Goal: Learn about a topic: Learn about a topic

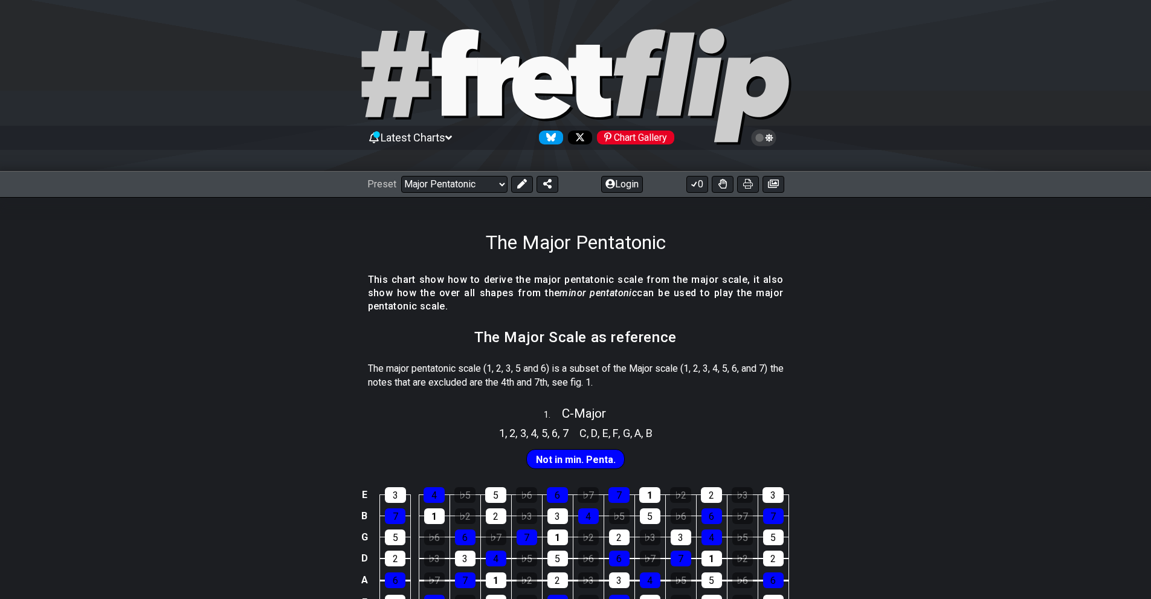
select select "/major-pentatonic"
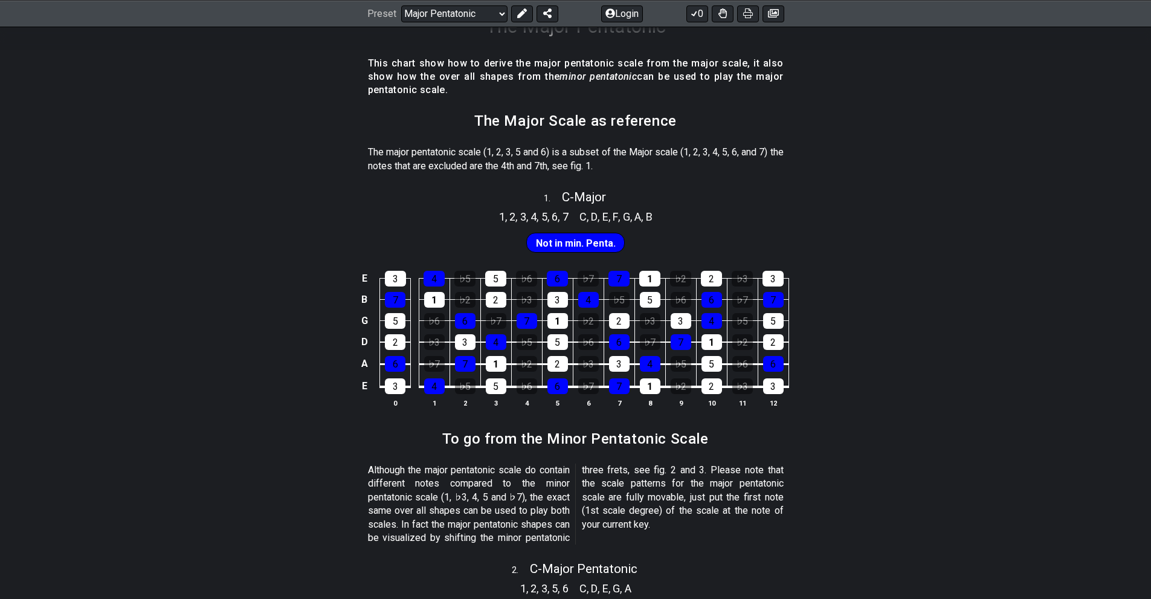
scroll to position [222, 0]
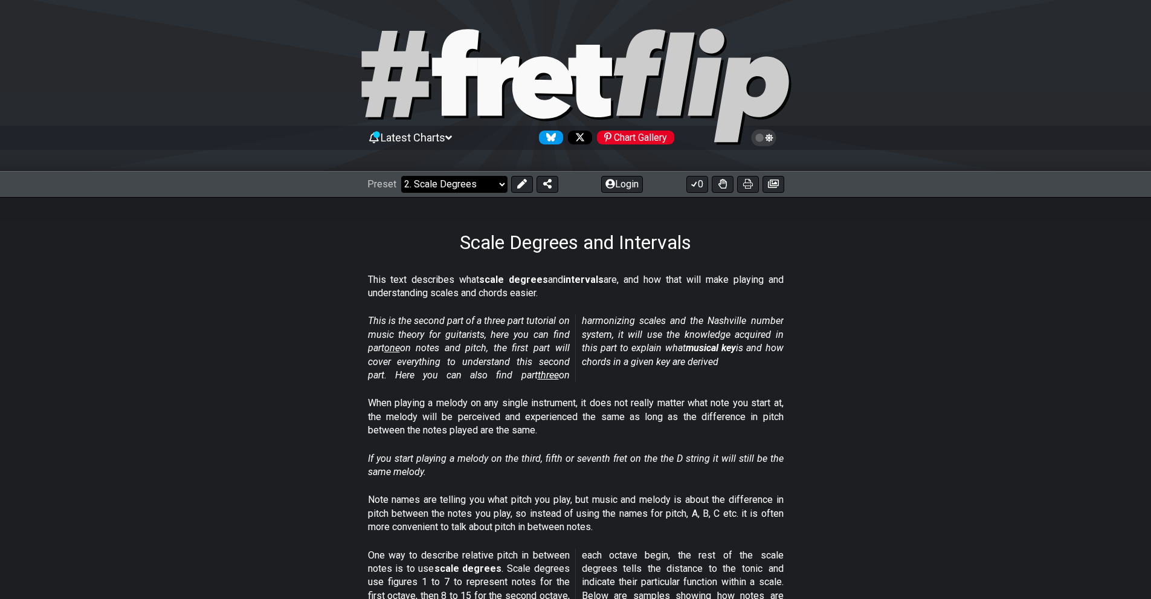
click at [495, 180] on select "Welcome to #fretflip! Initial Preset Custom Preset Minor Pentatonic Major Penta…" at bounding box center [454, 184] width 106 height 17
click at [401, 176] on select "Welcome to #fretflip! Initial Preset Custom Preset Minor Pentatonic Major Penta…" at bounding box center [454, 184] width 106 height 17
select select "/3nps-caged-shapes"
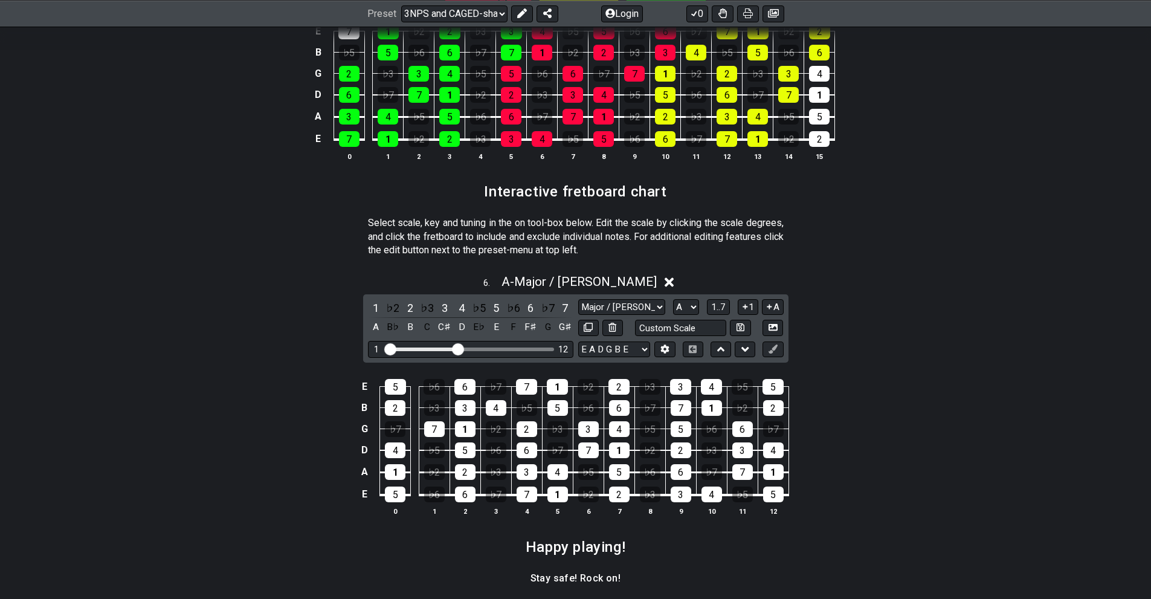
scroll to position [1566, 0]
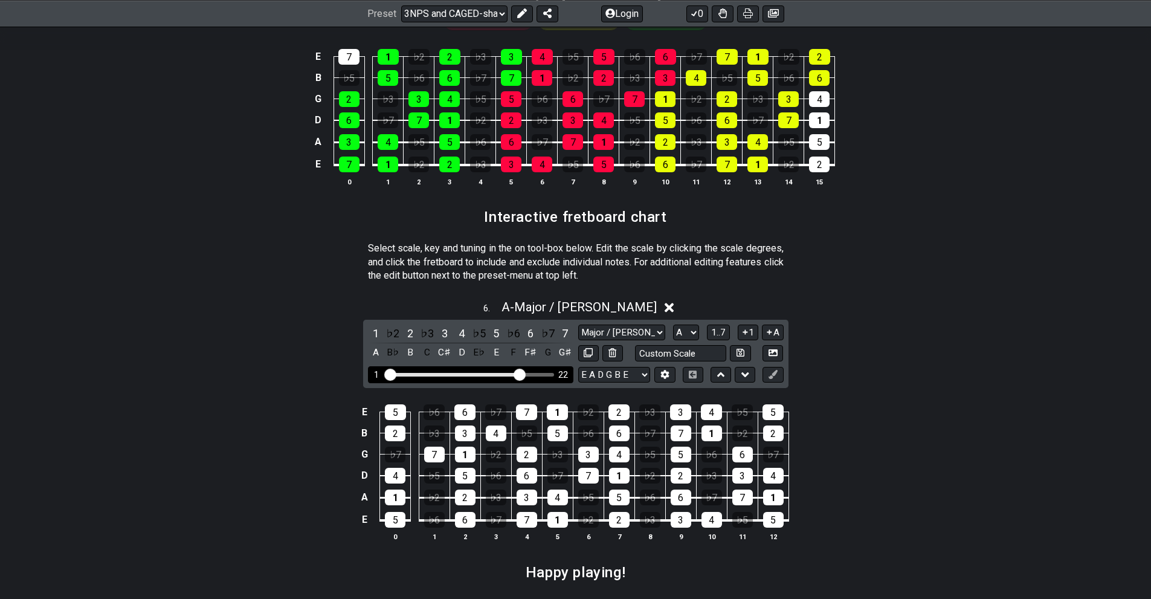
drag, startPoint x: 459, startPoint y: 374, endPoint x: 519, endPoint y: 378, distance: 59.9
click at [519, 373] on input "Visible fret range" at bounding box center [471, 373] width 172 height 0
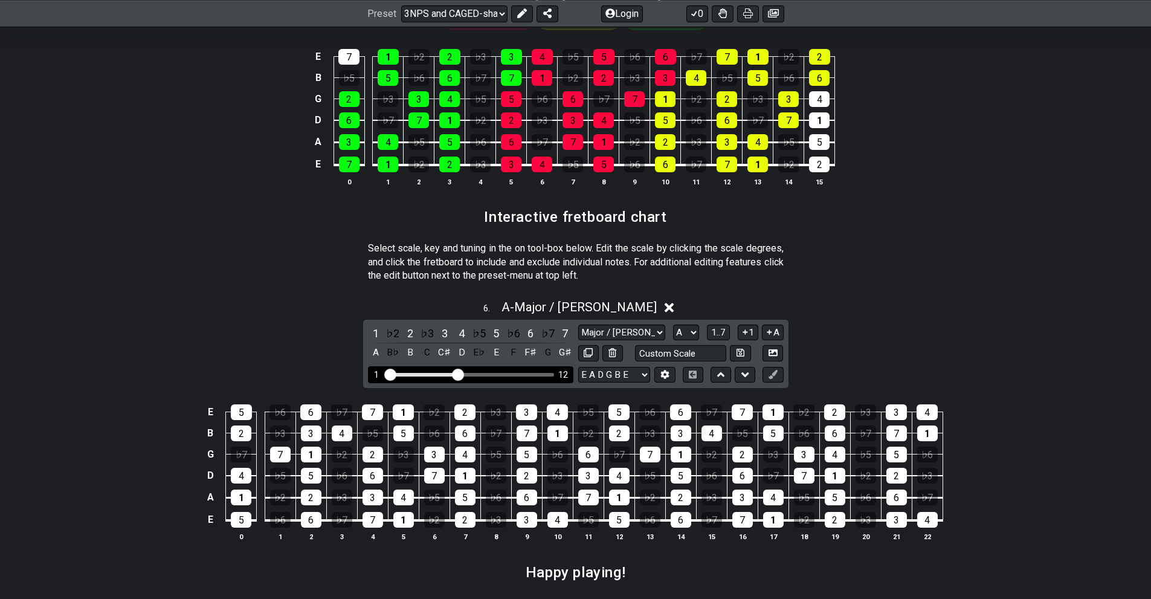
drag, startPoint x: 523, startPoint y: 376, endPoint x: 459, endPoint y: 380, distance: 64.2
click at [459, 373] on input "Visible fret range" at bounding box center [471, 373] width 172 height 0
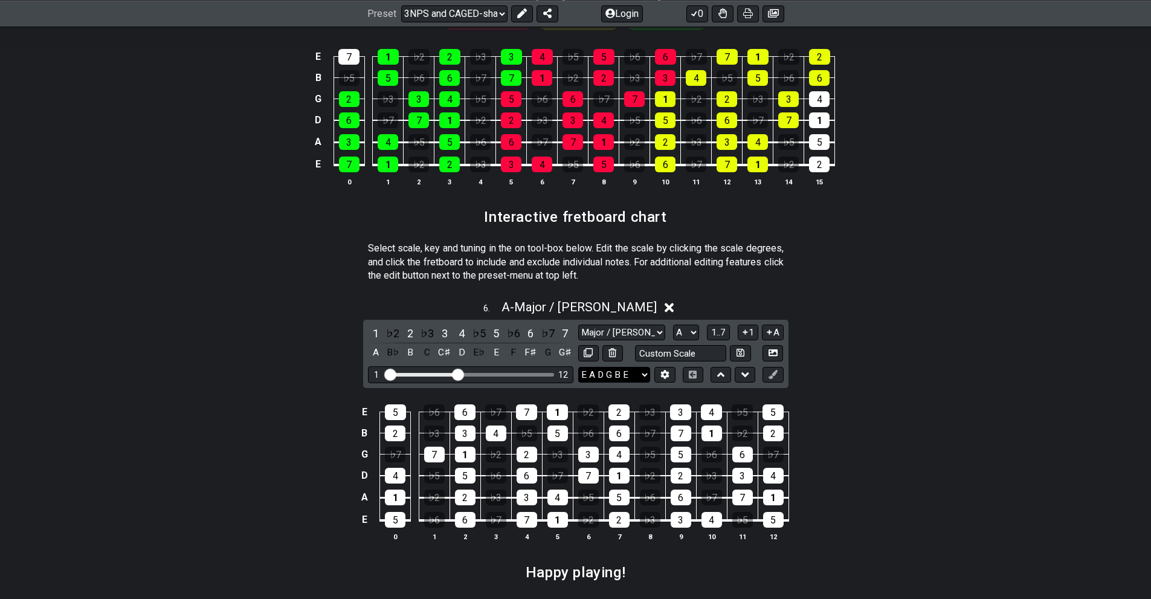
click at [615, 373] on select "E A D G B E E A D G B E E A D G B E B E A D F♯ B A D G C E A D A D G B E E♭ A♭ …" at bounding box center [614, 375] width 72 height 16
click at [615, 374] on select "E A D G B E E A D G B E E A D G B E B E A D F♯ B A D G C E A D A D G B E E♭ A♭ …" at bounding box center [614, 375] width 72 height 16
click at [688, 334] on select "A♭ A A♯ B♭ B C C♯ D♭ D D♯ E♭ E F F♯ G♭ G G♯" at bounding box center [686, 332] width 26 height 16
select select "C"
click at [673, 324] on select "A♭ A A♯ B♭ B C C♯ D♭ D D♯ E♭ E F F♯ G♭ G G♯" at bounding box center [686, 332] width 26 height 16
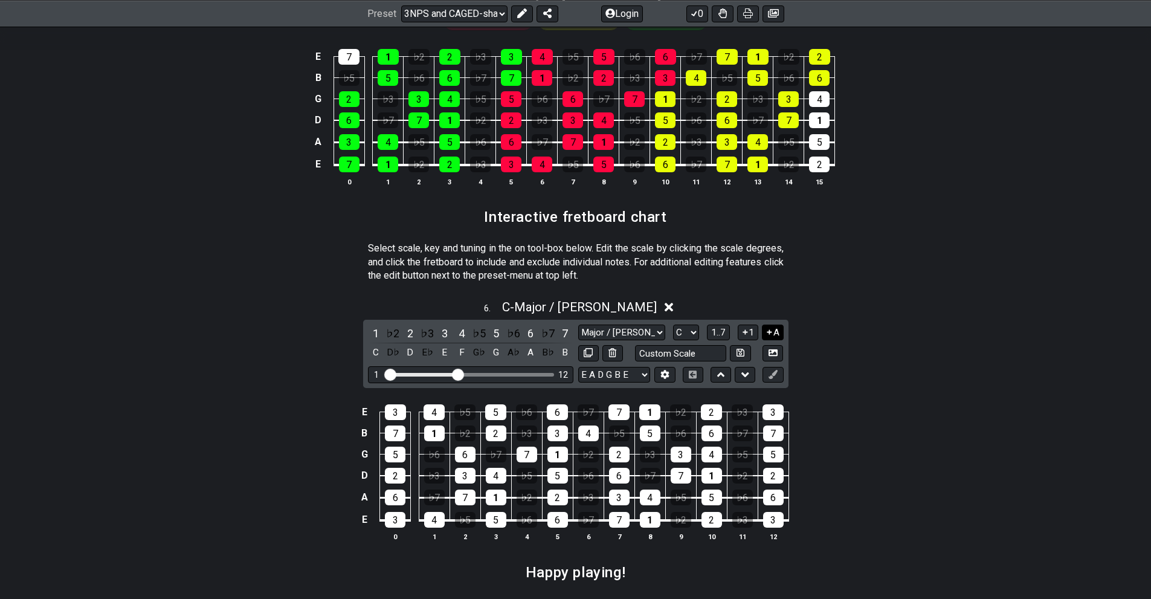
click at [769, 332] on icon at bounding box center [769, 331] width 5 height 5
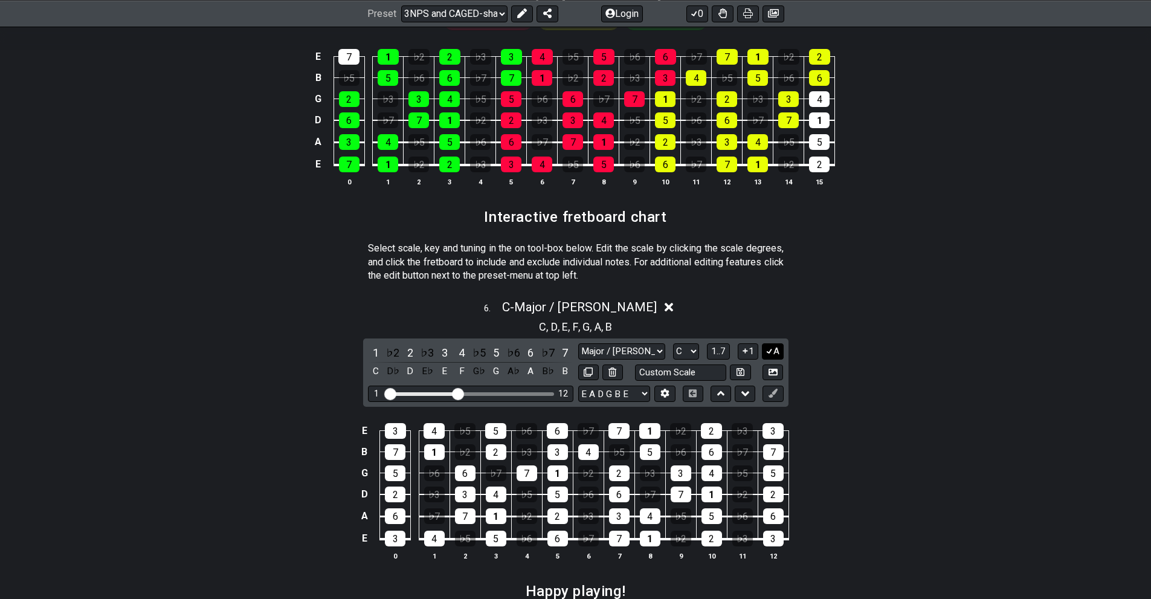
click at [770, 350] on icon at bounding box center [769, 351] width 7 height 5
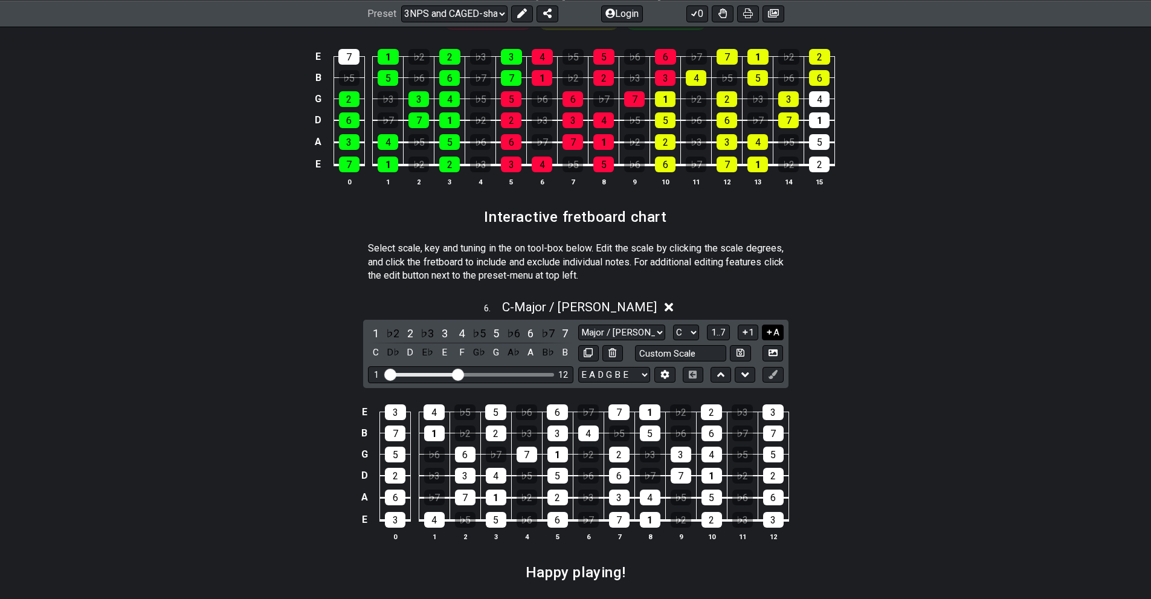
click at [773, 335] on icon at bounding box center [769, 331] width 11 height 9
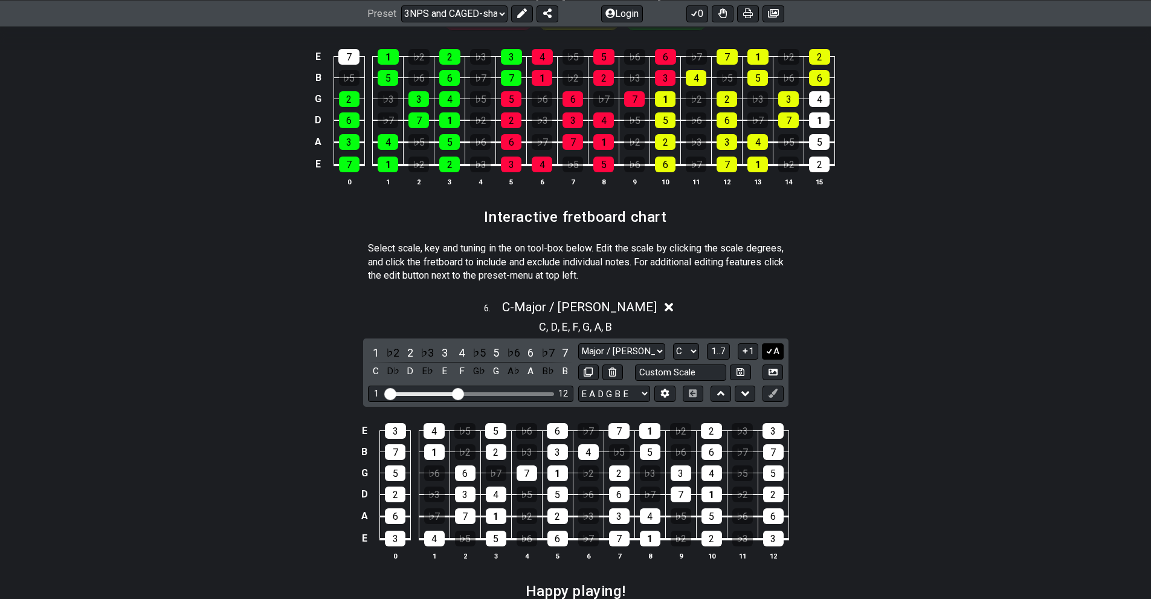
click at [773, 346] on icon at bounding box center [769, 350] width 11 height 9
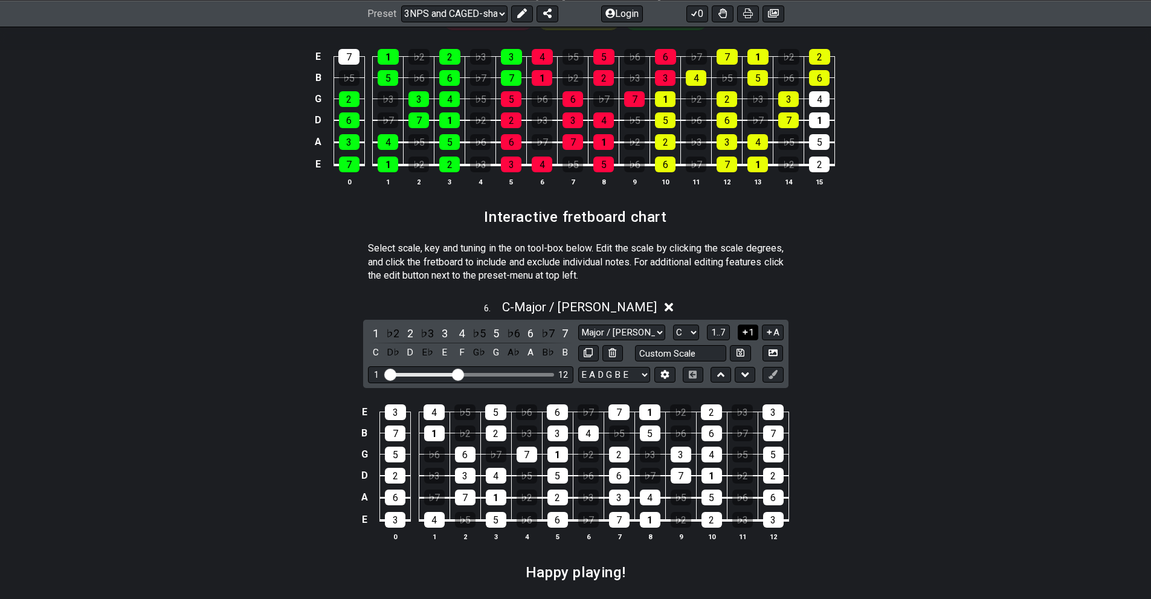
click at [749, 332] on button "1" at bounding box center [748, 332] width 21 height 16
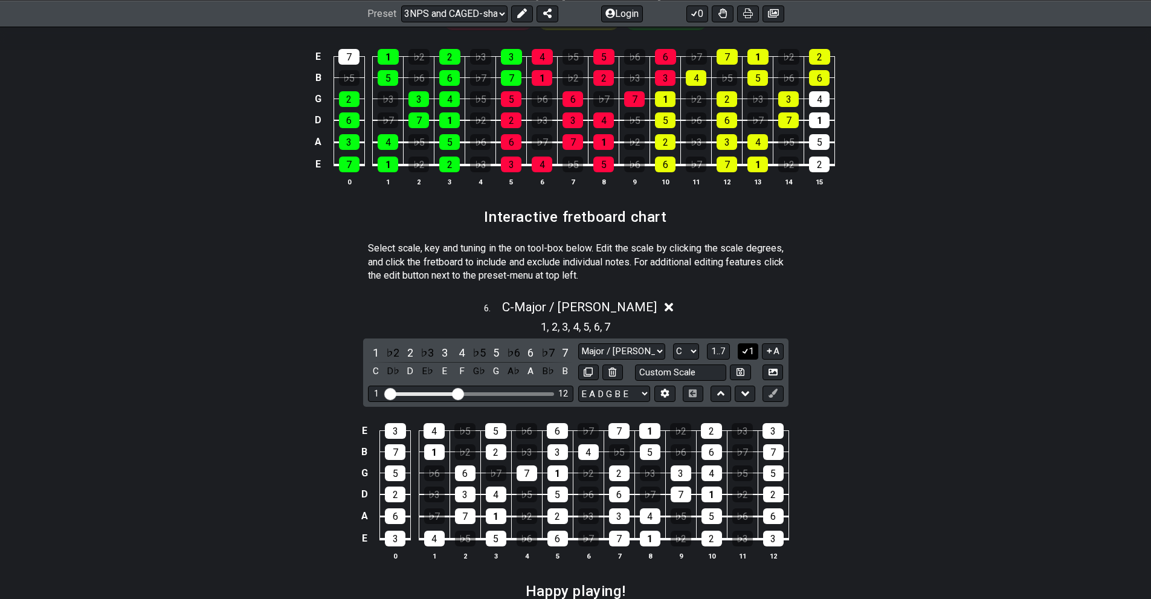
click at [745, 345] on button "1" at bounding box center [748, 351] width 21 height 16
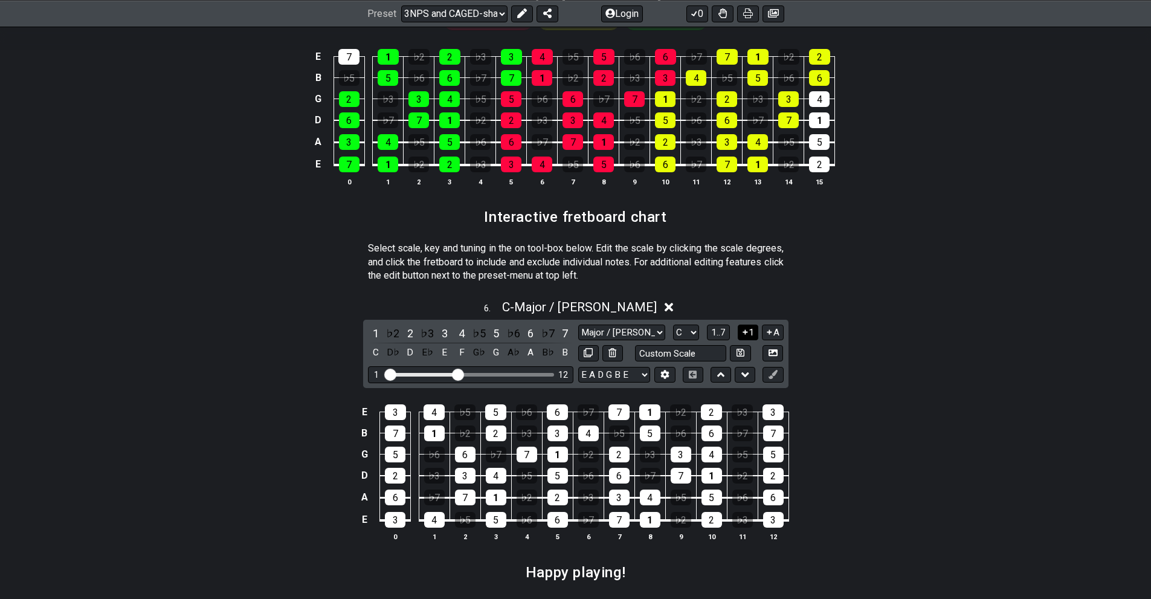
click at [749, 333] on button "1" at bounding box center [748, 332] width 21 height 16
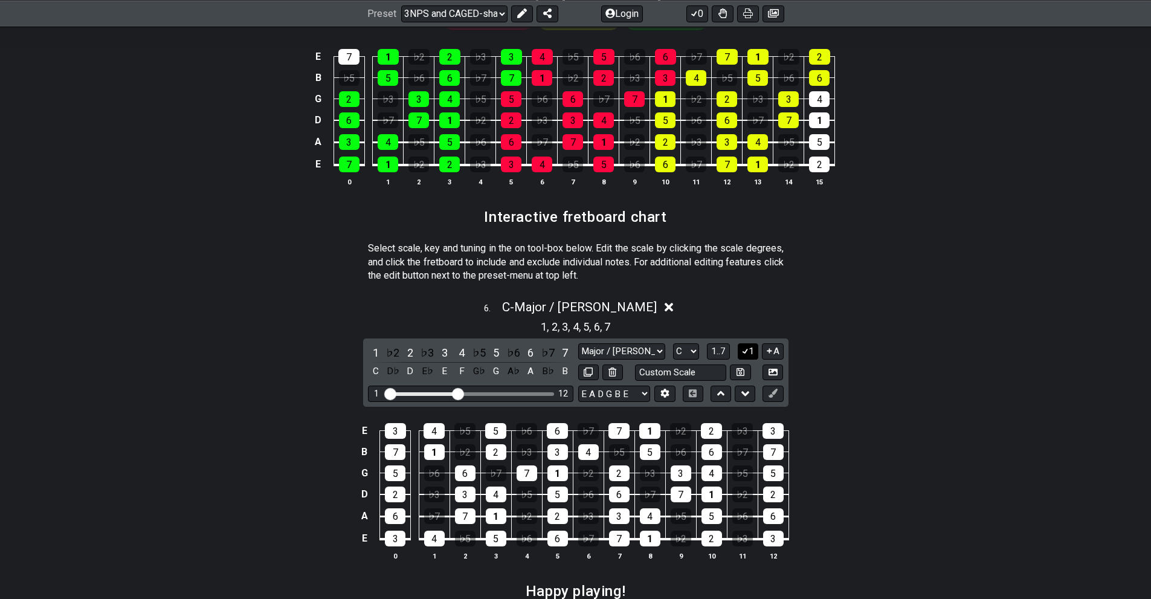
click at [741, 348] on icon at bounding box center [745, 350] width 11 height 9
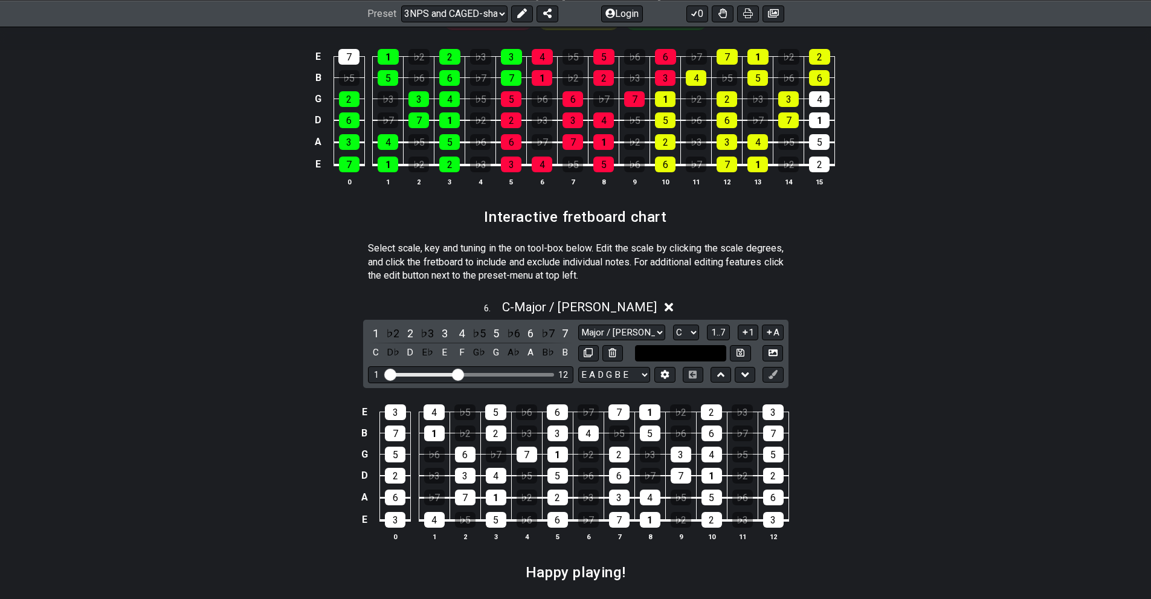
click at [708, 352] on input "text" at bounding box center [681, 353] width 92 height 16
type input "Custom Scale"
click at [695, 331] on select "A♭ A A♯ B♭ B C C♯ D♭ D D♯ E♭ E F F♯ G♭ G G♯" at bounding box center [686, 332] width 26 height 16
select select "D"
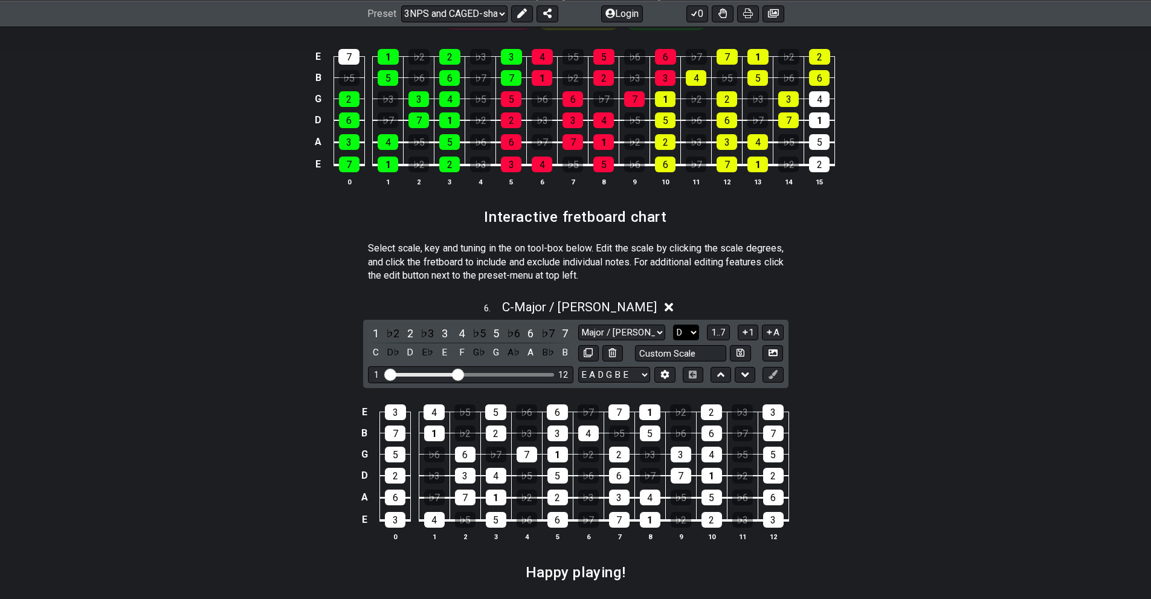
click at [673, 324] on select "A♭ A A♯ B♭ B C C♯ D♭ D D♯ E♭ E F F♯ G♭ G G♯" at bounding box center [686, 332] width 26 height 16
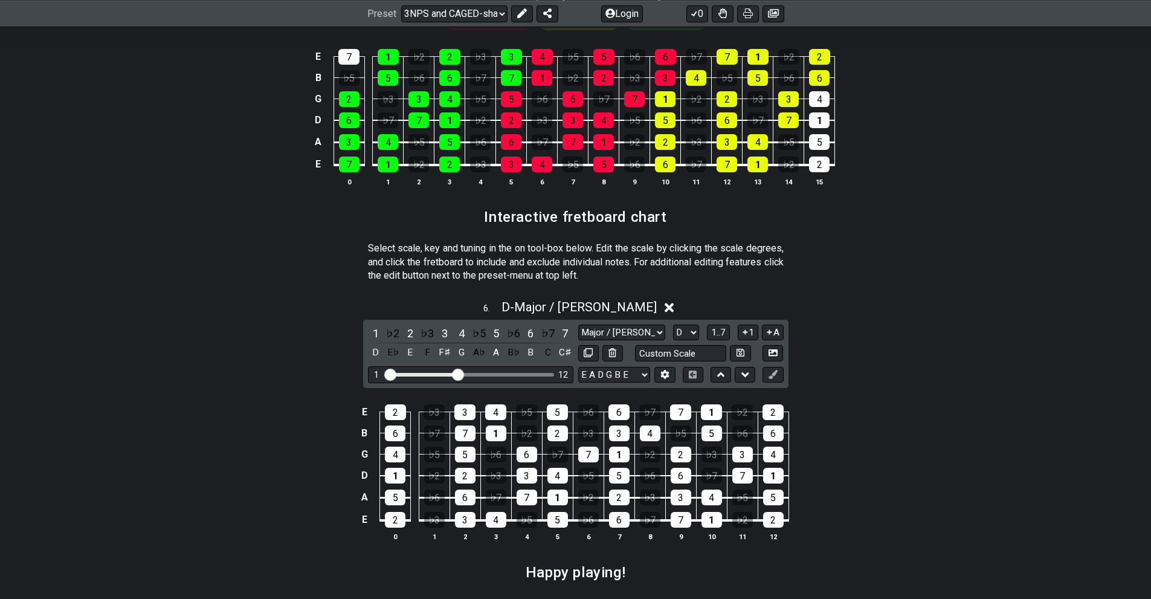
click at [193, 367] on div "6 . D - Major / Ionian 1 ♭2 2 ♭3 3 4 ♭5 5 ♭6 6 ♭7 7 D E♭ E F F♯ G A♭ A B♭ B C C…" at bounding box center [575, 425] width 1151 height 266
